Goal: Transaction & Acquisition: Purchase product/service

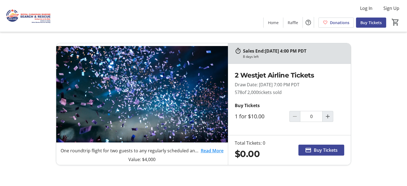
click at [331, 115] on mat-icon "Increment by one" at bounding box center [327, 116] width 7 height 7
click at [328, 115] on mat-icon "Increment by one" at bounding box center [327, 116] width 7 height 7
click at [329, 117] on mat-icon "Increment by one" at bounding box center [327, 116] width 7 height 7
type input "4"
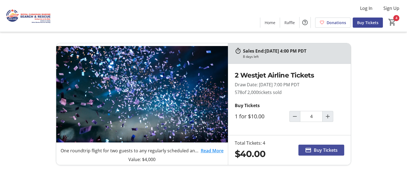
click at [321, 149] on span "Buy Tickets" at bounding box center [326, 150] width 24 height 7
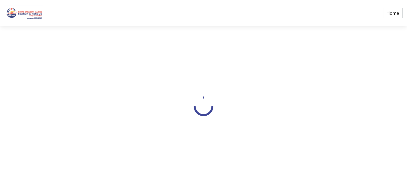
select select "CA"
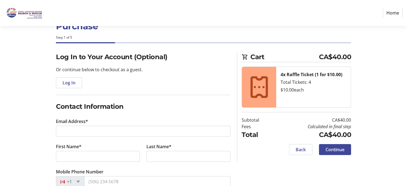
scroll to position [29, 0]
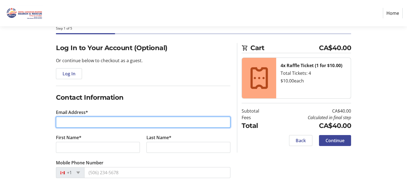
click at [120, 121] on input "Email Address*" at bounding box center [143, 122] width 174 height 11
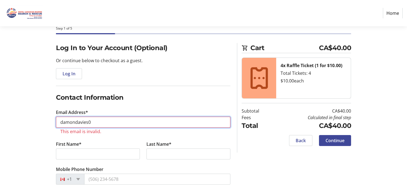
click at [118, 120] on input "damondavies0" at bounding box center [143, 122] width 174 height 11
type input "[DOMAIN_NAME]"
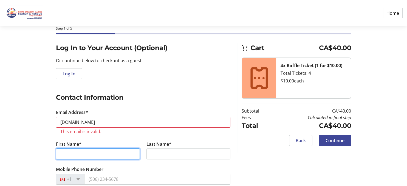
click at [103, 155] on input "First Name*" at bounding box center [98, 154] width 84 height 11
type input "[PERSON_NAME]"
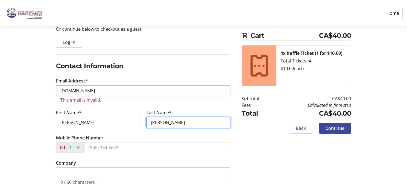
scroll to position [87, 0]
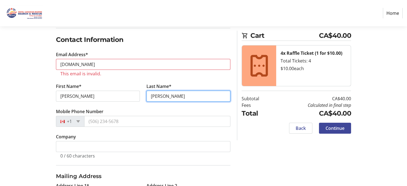
type input "[PERSON_NAME]"
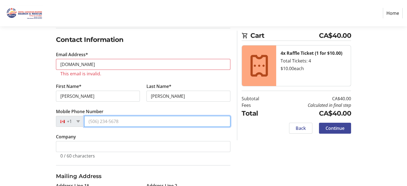
click at [129, 121] on input "Mobile Phone Number" at bounding box center [157, 121] width 146 height 11
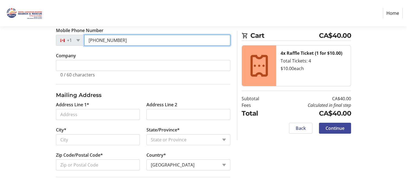
scroll to position [174, 0]
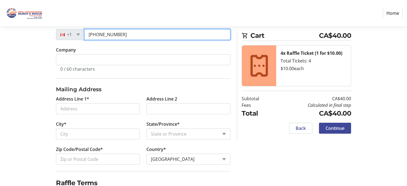
type input "[PHONE_NUMBER]"
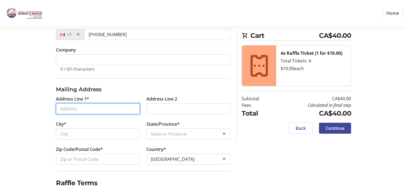
click at [102, 108] on input "Address Line 1*" at bounding box center [98, 108] width 84 height 11
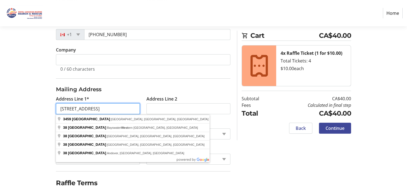
type input "[STREET_ADDRESS]"
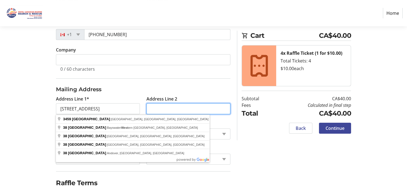
click at [181, 110] on input "Address Line 2" at bounding box center [188, 108] width 84 height 11
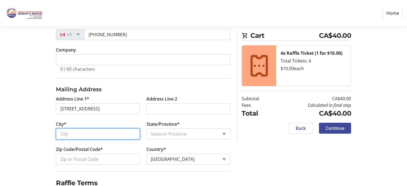
click at [113, 133] on input "City*" at bounding box center [98, 134] width 84 height 11
type input "Delta"
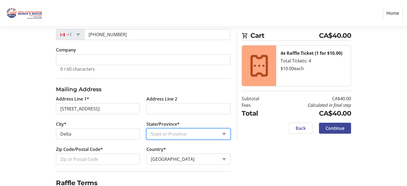
select select "BC"
click option "[GEOGRAPHIC_DATA]" at bounding box center [0, 0] width 0 height 0
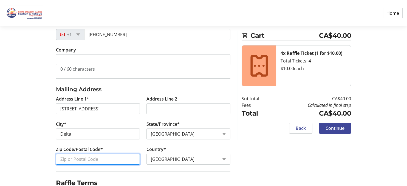
click at [104, 160] on input "Zip Code/Postal Code*" at bounding box center [98, 159] width 84 height 11
type input "V4K 4Y9"
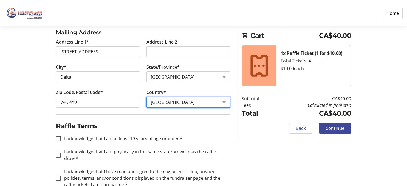
scroll to position [231, 0]
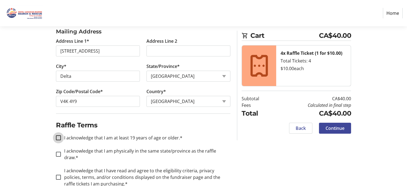
click at [57, 139] on input "I acknowledge that I am at least 19 years of age or older.*" at bounding box center [58, 137] width 5 height 5
checkbox input "true"
click at [58, 152] on input "I acknowledge that I am physically in the same state/province as the raffle dra…" at bounding box center [58, 154] width 5 height 5
checkbox input "true"
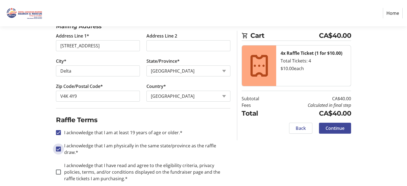
scroll to position [240, 0]
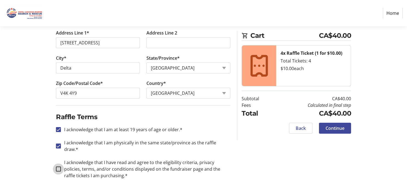
click at [56, 167] on input "I acknowledge that I have read and agree to the eligibility criteria, privacy p…" at bounding box center [58, 169] width 5 height 5
checkbox input "true"
click at [337, 128] on span "Continue" at bounding box center [334, 128] width 19 height 7
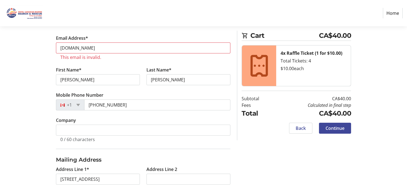
scroll to position [103, 0]
click at [147, 48] on input "[DOMAIN_NAME]" at bounding box center [143, 48] width 174 height 11
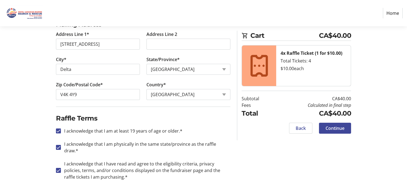
scroll to position [233, 0]
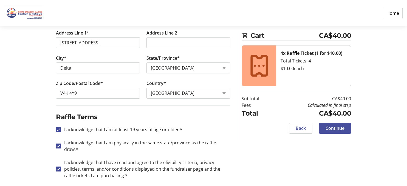
type input "[EMAIL_ADDRESS][DOMAIN_NAME]"
click at [337, 129] on span "Continue" at bounding box center [334, 128] width 19 height 7
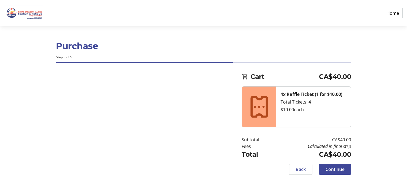
scroll to position [0, 0]
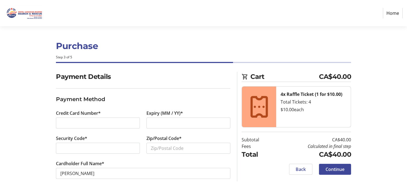
click at [108, 126] on div at bounding box center [97, 123] width 75 height 7
click at [187, 150] on input "Zip/Postal Code*" at bounding box center [188, 148] width 84 height 11
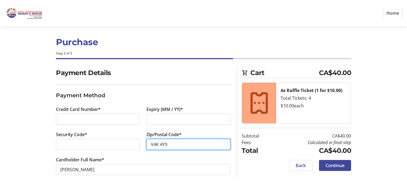
scroll to position [6, 0]
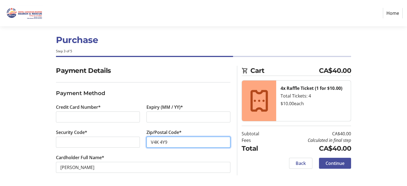
type input "V4K 4Y9"
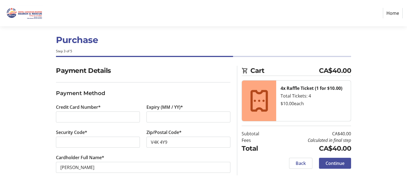
click at [337, 164] on span "Continue" at bounding box center [334, 163] width 19 height 7
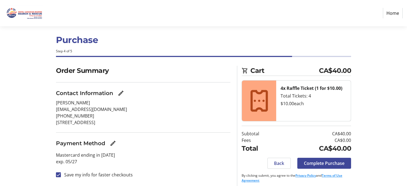
scroll to position [10, 0]
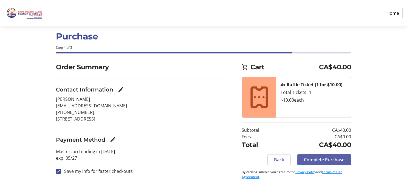
click at [321, 160] on span "Complete Purchase" at bounding box center [324, 160] width 41 height 7
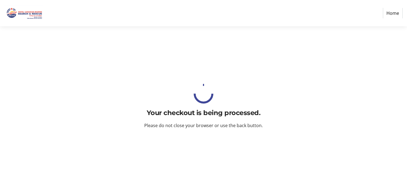
scroll to position [0, 0]
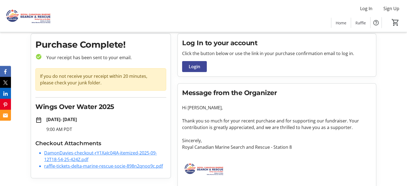
scroll to position [22, 0]
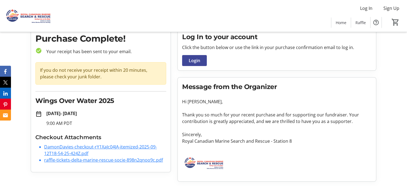
click at [82, 148] on link "DamonDavies-checkout-rY1XaJc04JA-itemized-2025-09-12T18-54-25-424Z.pdf" at bounding box center [100, 150] width 113 height 13
